Goal: Find specific page/section: Find specific page/section

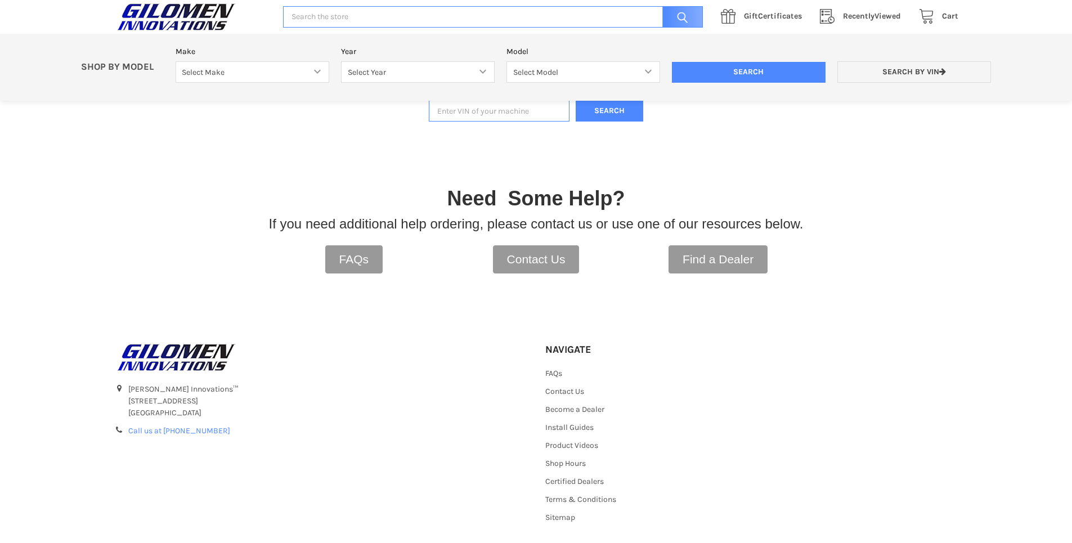
scroll to position [290, 0]
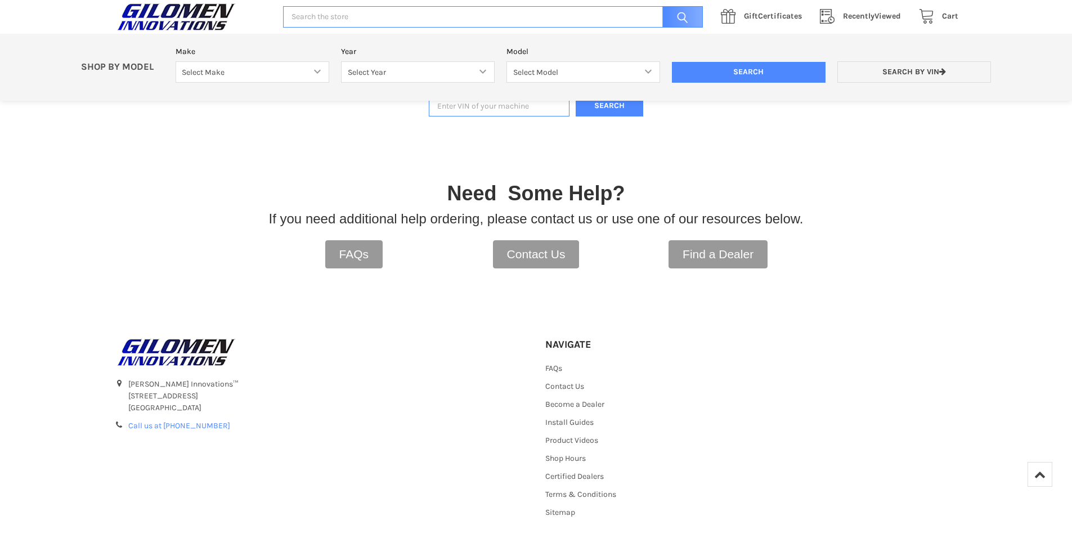
click at [477, 110] on input "Enter VIN of your machine" at bounding box center [499, 106] width 141 height 22
type input "B3FL19796"
click at [608, 100] on div "SHOP BY MODEL Make Select Make Bobcat UTV Gravely UTV ACE 900 RANGER 570 Ranger…" at bounding box center [536, 67] width 1072 height 67
click at [608, 112] on button "Search" at bounding box center [610, 106] width 68 height 22
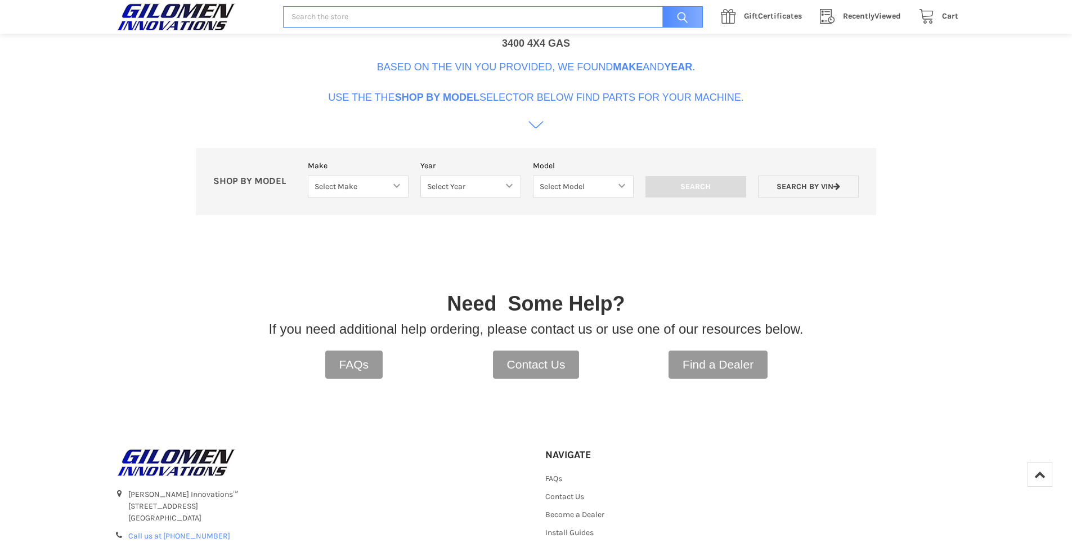
scroll to position [344, 0]
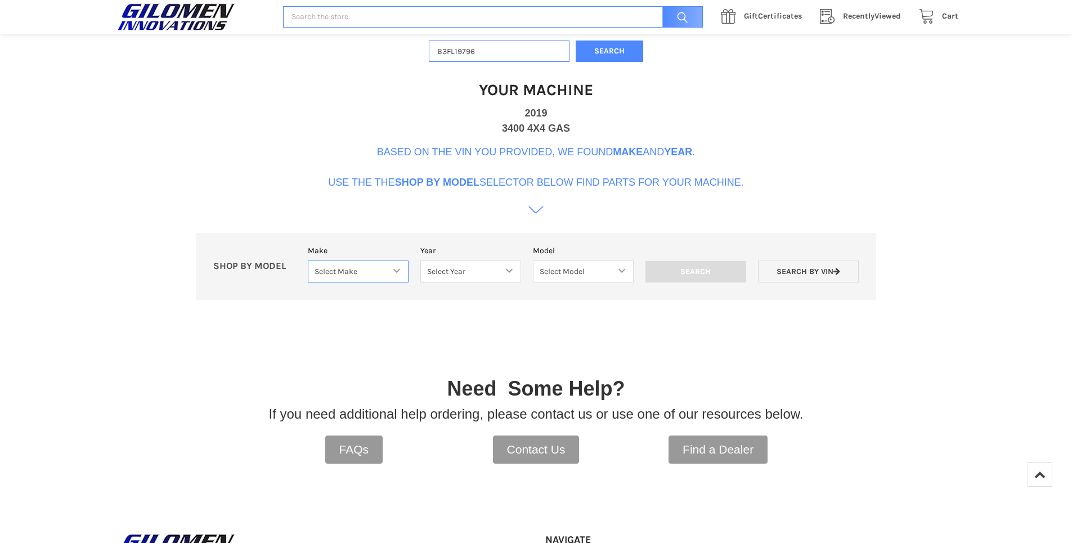
click at [402, 274] on select "Select Make Bobcat UTV Gravely UTV ACE 900 RANGER 570 Ranger 700 / 800 RANGER 9…" at bounding box center [358, 271] width 101 height 22
select select "403"
click at [308, 260] on select "Select Make Bobcat UTV Gravely UTV ACE 900 RANGER 570 Ranger 700 / 800 RANGER 9…" at bounding box center [358, 271] width 101 height 22
click at [507, 273] on select "Select Year [DATE] 2016 2017 2018 2019 2020 2021 2022 2023 2024" at bounding box center [470, 271] width 101 height 22
select select "590"
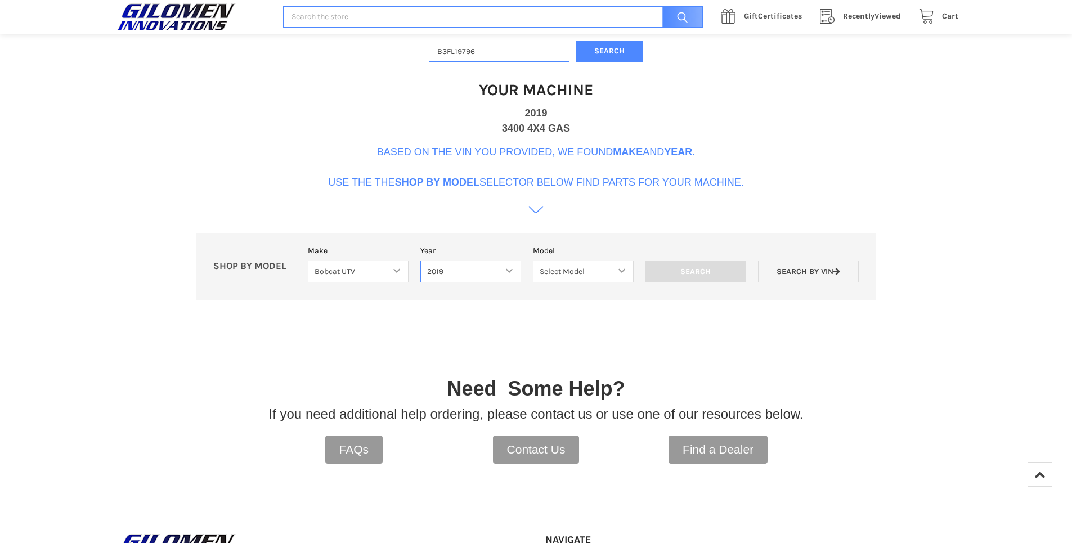
click at [420, 260] on select "Select Year [DATE] 2016 2017 2018 2019 2020 2021 2022 2023 2024" at bounding box center [470, 271] width 101 height 22
click at [605, 275] on select "Select Model 3400" at bounding box center [583, 271] width 101 height 22
select select "591"
click at [533, 260] on select "Select Model 3400" at bounding box center [583, 271] width 101 height 22
click at [672, 273] on input "Search" at bounding box center [695, 271] width 101 height 21
